Goal: Task Accomplishment & Management: Use online tool/utility

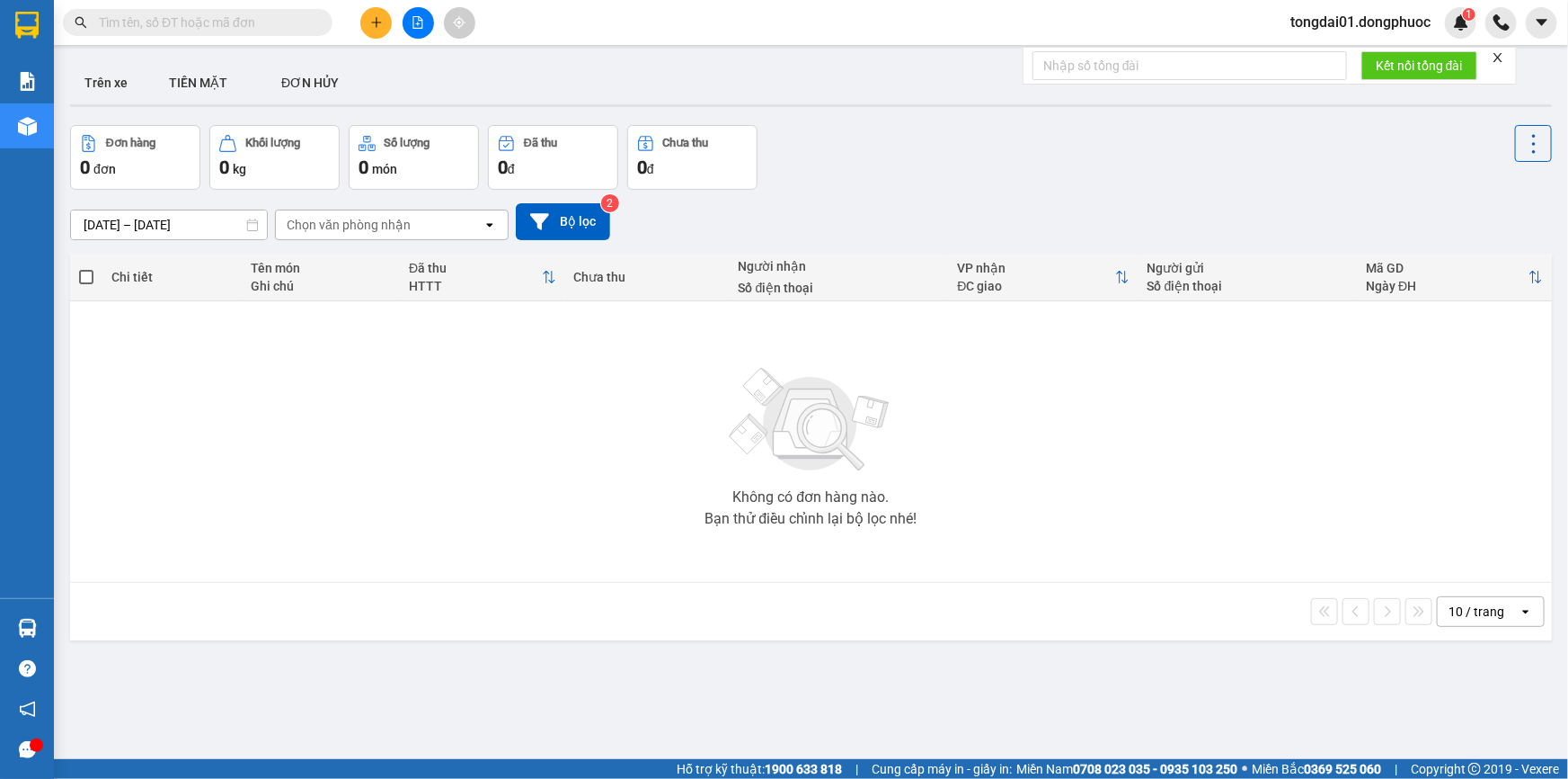
click at [285, 22] on input "text" at bounding box center [204, 23] width 212 height 20
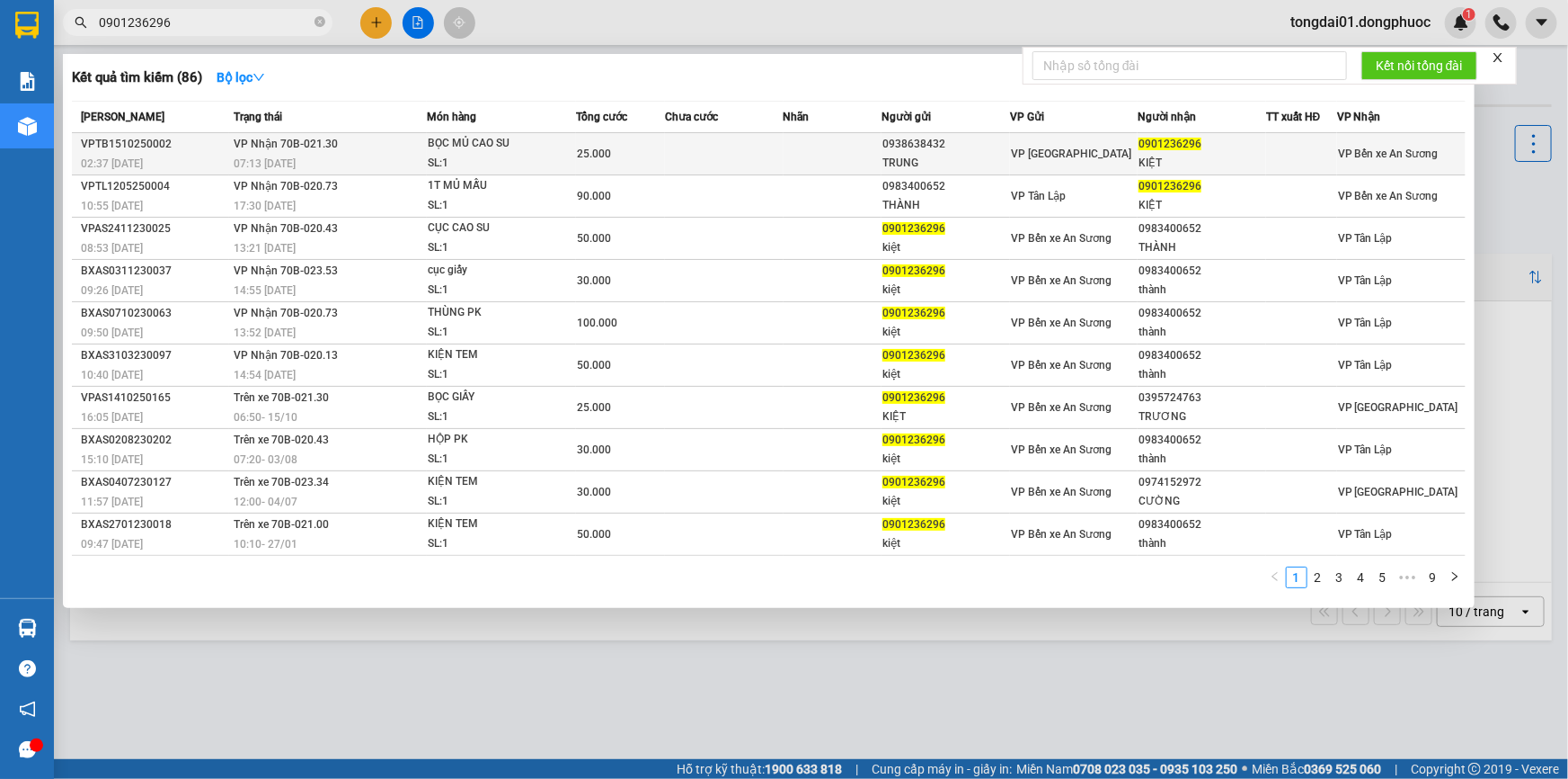
type input "0901236296"
click at [350, 140] on td "VP Nhận 70B-021.30 07:13 [DATE]" at bounding box center [327, 154] width 197 height 42
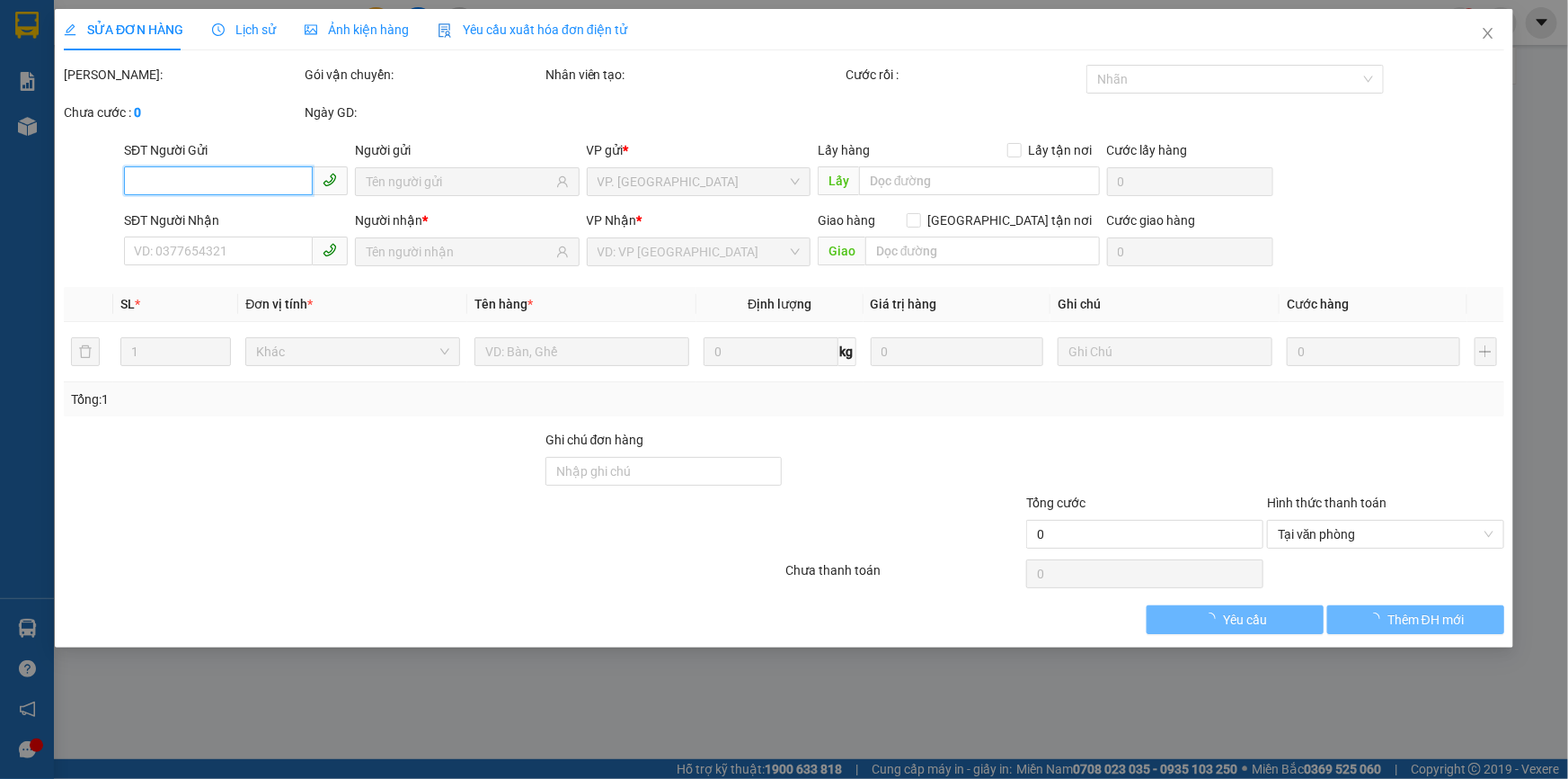
type input "0938638432"
type input "TRUNG"
type input "0901236296"
type input "KIỆT"
type input "25.000"
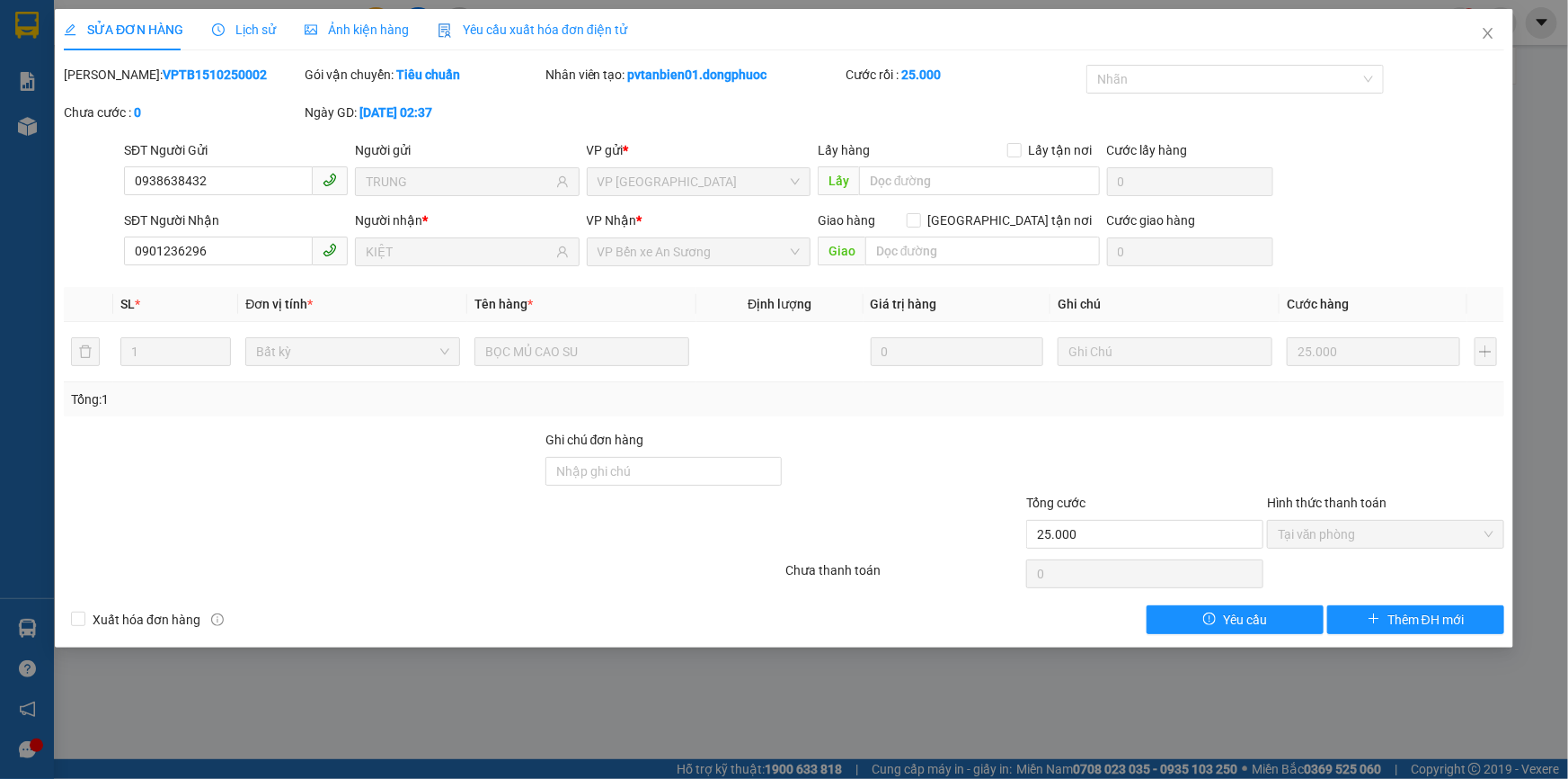
click at [255, 30] on span "Lịch sử" at bounding box center [244, 29] width 64 height 15
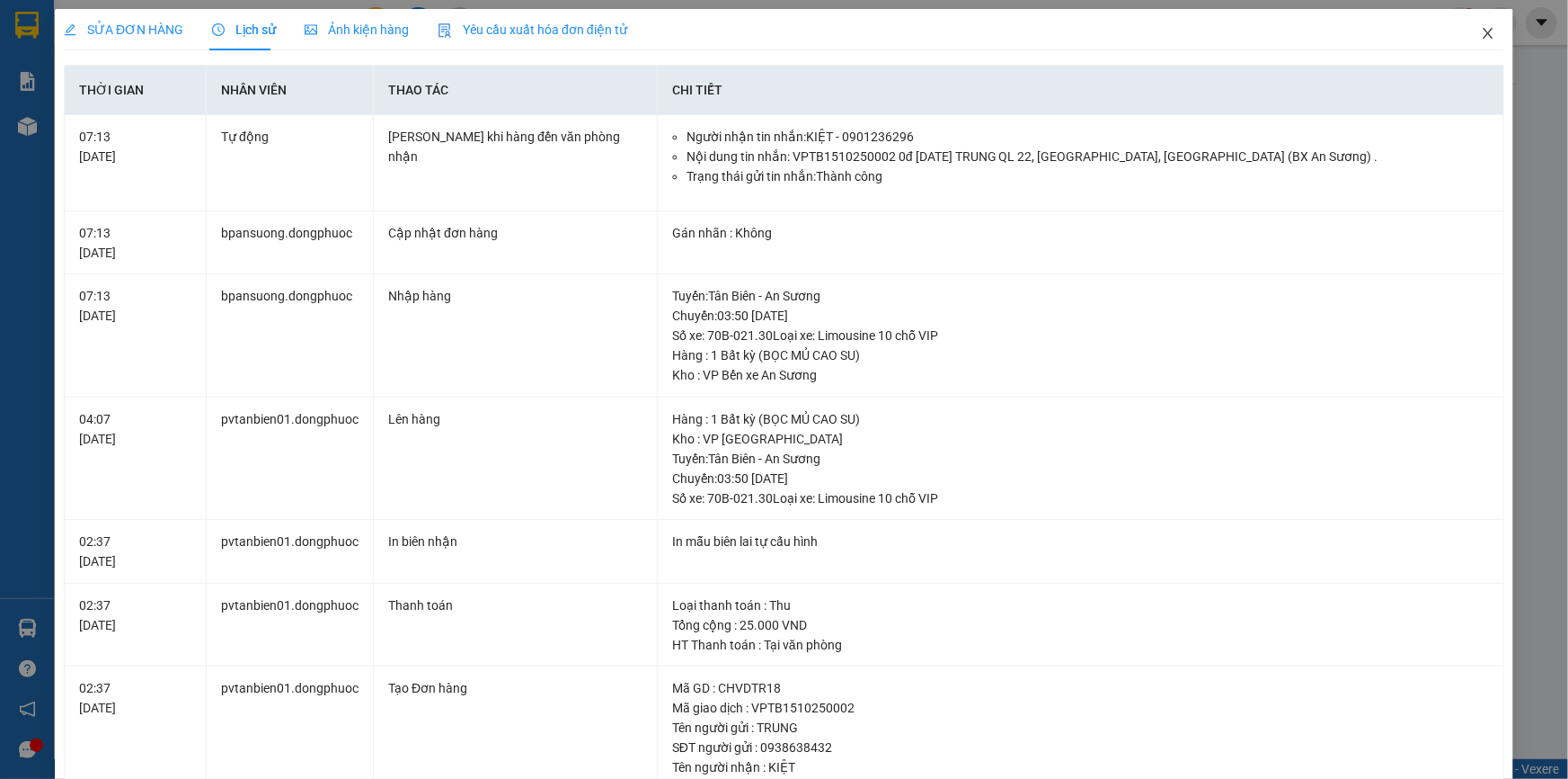
click at [1481, 32] on icon "close" at bounding box center [1488, 33] width 15 height 15
